Goal: Information Seeking & Learning: Check status

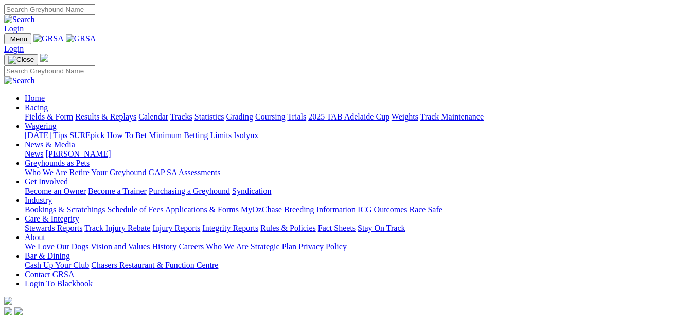
drag, startPoint x: 114, startPoint y: 74, endPoint x: 112, endPoint y: 81, distance: 7.0
click at [113, 112] on link "Results & Replays" at bounding box center [105, 116] width 61 height 9
